Goal: Find specific page/section: Find specific page/section

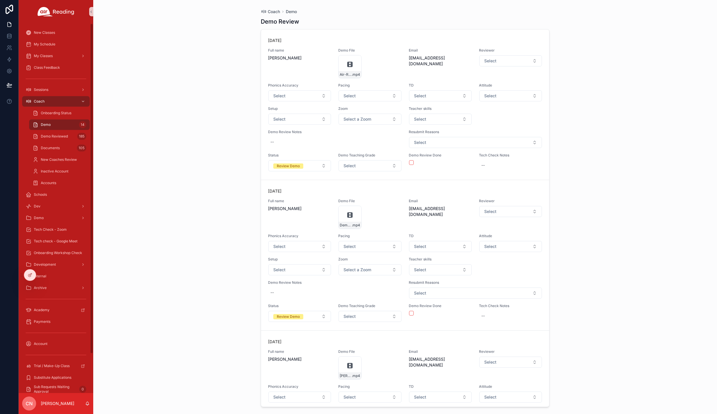
click at [52, 124] on div "Demo 14" at bounding box center [60, 124] width 54 height 9
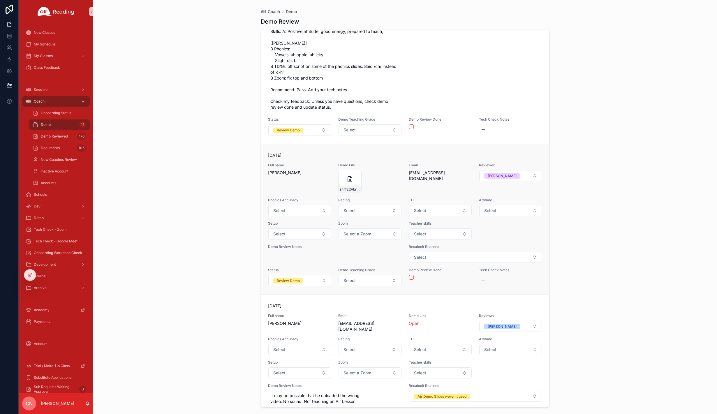
scroll to position [2215, 0]
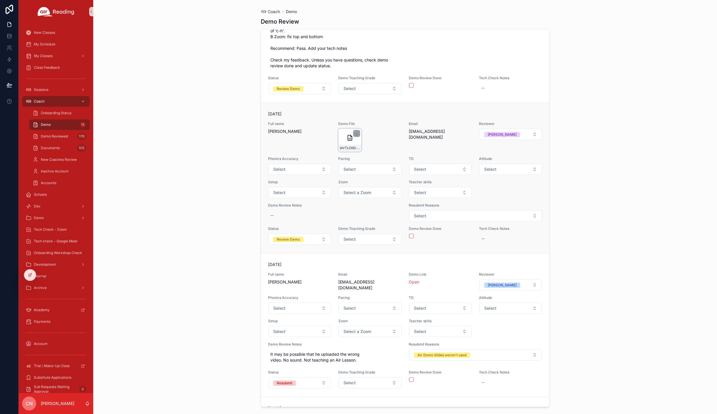
click at [350, 134] on icon "scrollable content" at bounding box center [349, 137] width 7 height 7
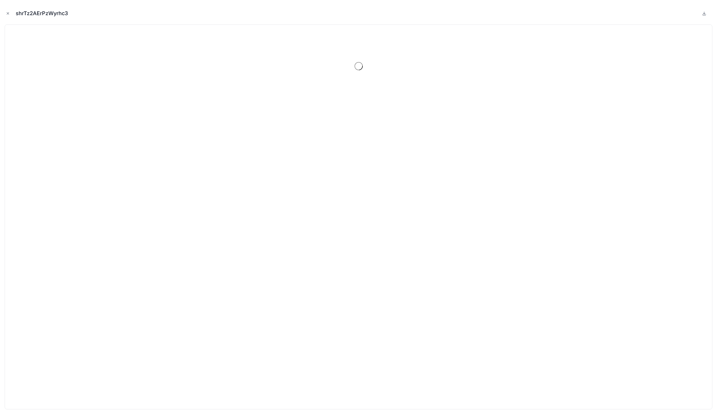
scroll to position [2220, 0]
click at [9, 13] on icon "Close modal" at bounding box center [8, 13] width 4 height 4
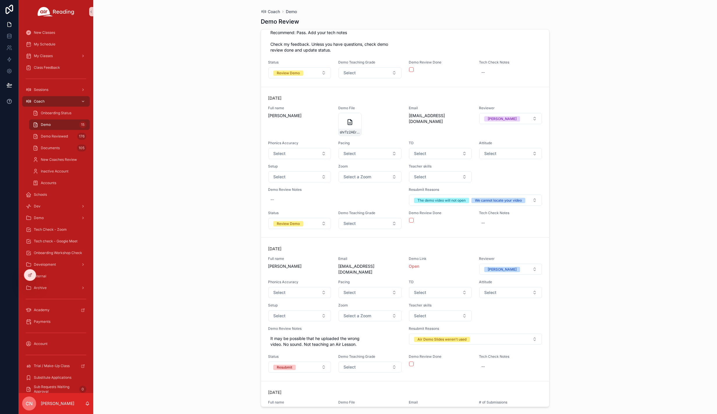
scroll to position [2236, 0]
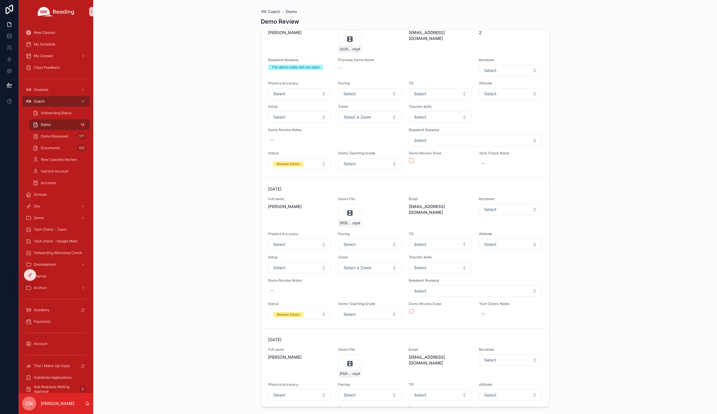
scroll to position [557, 0]
